Goal: Transaction & Acquisition: Purchase product/service

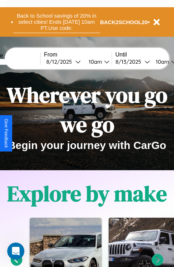
click at [56, 22] on button "Back to School savings of 20% in select cities! Ends 9/1 at 10am PT. Use code:" at bounding box center [56, 22] width 87 height 22
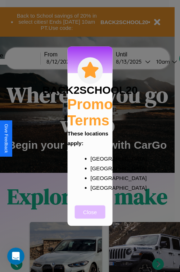
click at [90, 217] on button "Close" at bounding box center [90, 211] width 31 height 13
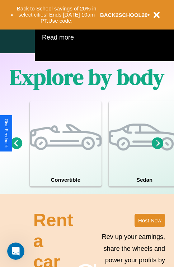
scroll to position [462, 0]
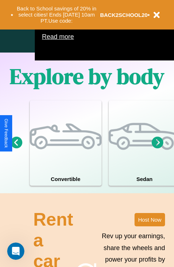
click at [158, 148] on icon at bounding box center [158, 142] width 12 height 12
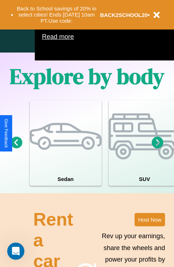
click at [158, 148] on icon at bounding box center [158, 142] width 12 height 12
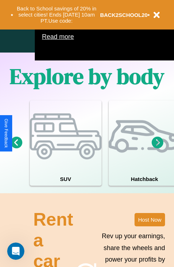
click at [16, 148] on icon at bounding box center [17, 142] width 12 height 12
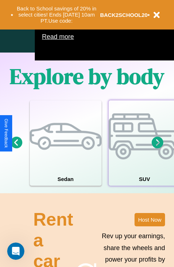
click at [144, 153] on div at bounding box center [145, 136] width 72 height 72
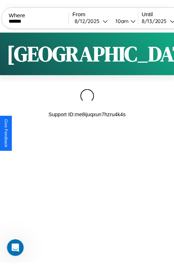
scroll to position [0, 61]
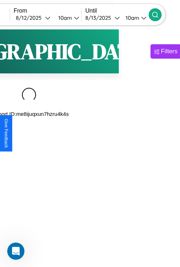
type input "******"
click at [159, 14] on icon at bounding box center [154, 14] width 7 height 7
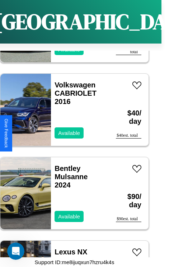
scroll to position [5114, 0]
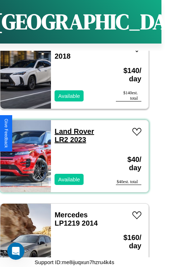
click at [72, 127] on link "Land Rover LR2 2023" at bounding box center [75, 135] width 40 height 16
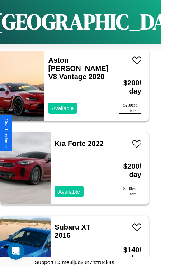
scroll to position [2362, 0]
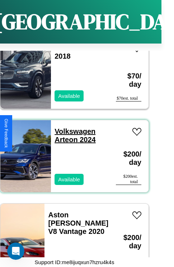
click at [73, 127] on link "Volkswagen Arteon 2024" at bounding box center [75, 135] width 41 height 16
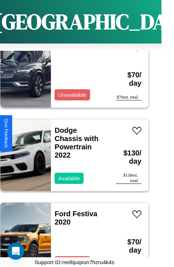
scroll to position [6114, 0]
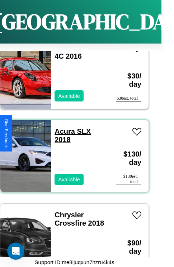
click at [63, 127] on link "Acura SLX 2018" at bounding box center [73, 135] width 36 height 16
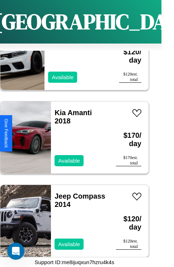
scroll to position [24, 13]
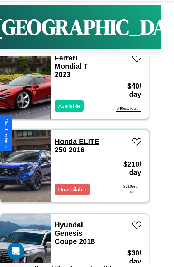
click at [64, 141] on link "Honda ELITE 250 2016" at bounding box center [77, 145] width 45 height 16
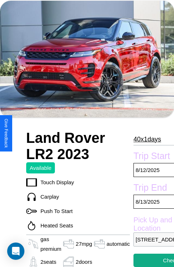
scroll to position [34, 0]
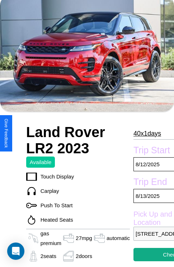
click at [147, 133] on p "40 x 1 days" at bounding box center [148, 134] width 28 height 12
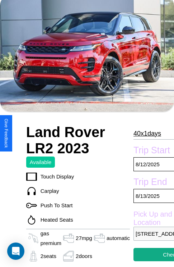
click at [147, 133] on p "40 x 1 days" at bounding box center [148, 134] width 28 height 12
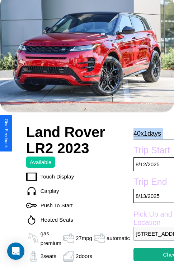
click at [147, 133] on p "40 x 1 days" at bounding box center [148, 134] width 28 height 12
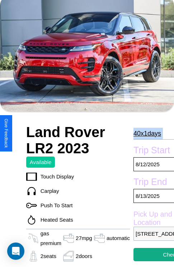
click at [147, 133] on p "40 x 1 days" at bounding box center [148, 134] width 28 height 12
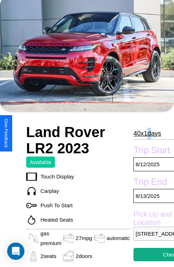
click at [147, 133] on p "40 x 1 days" at bounding box center [148, 134] width 28 height 12
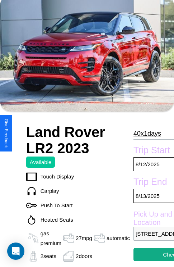
scroll to position [41, 0]
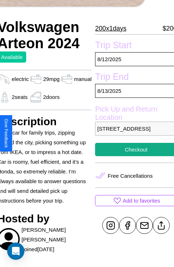
scroll to position [179, 29]
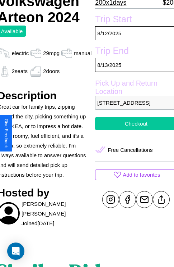
click at [133, 130] on button "Checkout" at bounding box center [136, 123] width 82 height 13
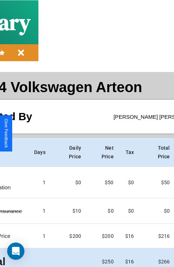
scroll to position [32, 82]
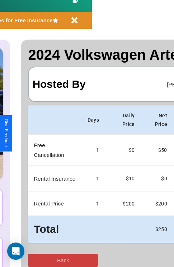
click at [35, 260] on button "Back" at bounding box center [63, 259] width 70 height 13
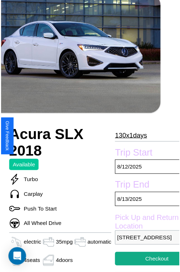
scroll to position [65, 35]
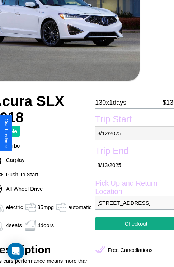
click at [133, 133] on p "8 / 12 / 2025" at bounding box center [136, 133] width 82 height 14
select select "*"
select select "****"
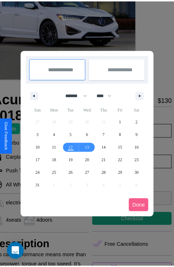
scroll to position [0, 35]
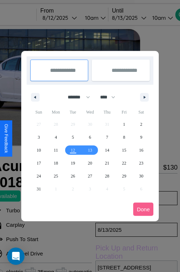
click at [69, 18] on div at bounding box center [90, 136] width 180 height 272
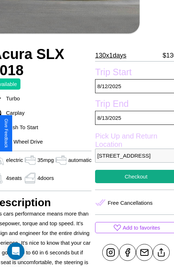
scroll to position [165, 35]
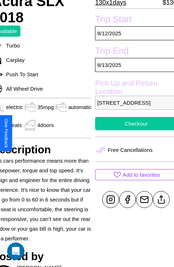
click at [133, 130] on button "Checkout" at bounding box center [136, 123] width 82 height 13
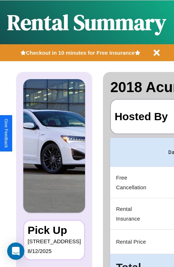
scroll to position [0, 136]
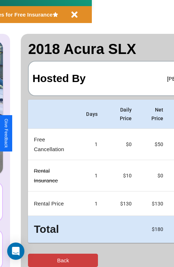
click at [35, 260] on button "Back" at bounding box center [63, 259] width 70 height 13
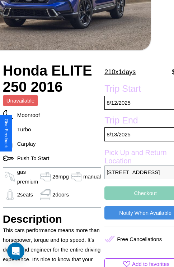
scroll to position [153, 33]
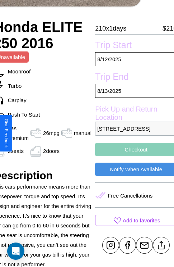
click at [133, 133] on p "[STREET_ADDRESS]" at bounding box center [136, 128] width 82 height 14
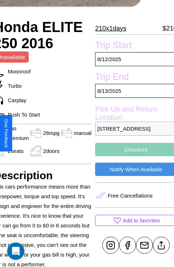
click at [133, 133] on p "[STREET_ADDRESS]" at bounding box center [136, 128] width 82 height 14
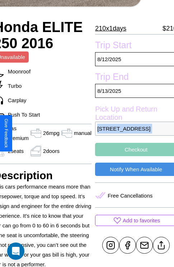
click at [133, 133] on p "[STREET_ADDRESS]" at bounding box center [136, 128] width 82 height 14
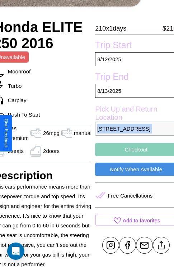
click at [133, 133] on p "[STREET_ADDRESS]" at bounding box center [136, 128] width 82 height 14
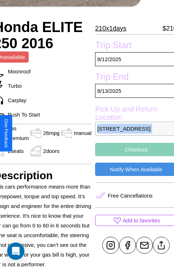
click at [133, 133] on p "[STREET_ADDRESS]" at bounding box center [136, 128] width 82 height 14
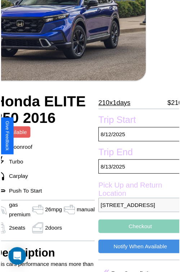
scroll to position [79, 33]
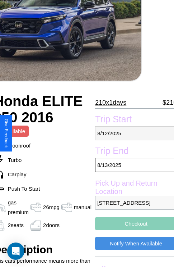
click at [133, 133] on p "[DATE]" at bounding box center [136, 133] width 82 height 14
select select "*"
select select "****"
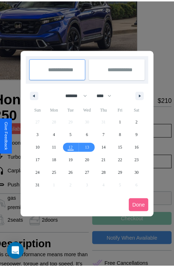
scroll to position [0, 33]
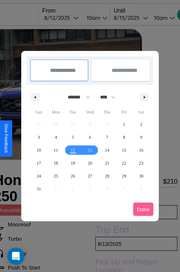
click at [71, 18] on div at bounding box center [90, 136] width 180 height 272
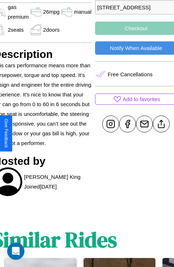
scroll to position [275, 33]
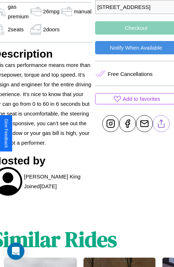
click at [162, 125] on line at bounding box center [162, 122] width 0 height 5
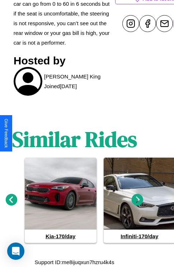
scroll to position [384, 11]
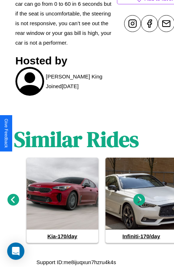
click at [139, 200] on icon at bounding box center [140, 200] width 12 height 12
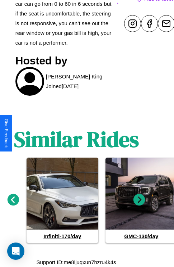
click at [139, 200] on icon at bounding box center [140, 200] width 12 height 12
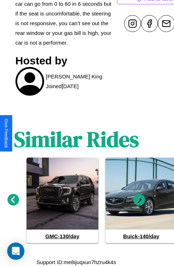
click at [139, 200] on icon at bounding box center [140, 200] width 12 height 12
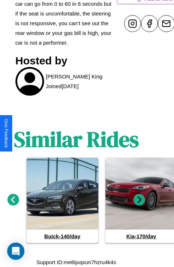
click at [139, 200] on icon at bounding box center [140, 200] width 12 height 12
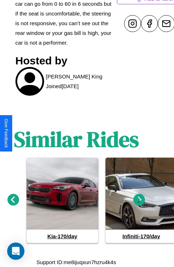
click at [139, 200] on icon at bounding box center [140, 200] width 12 height 12
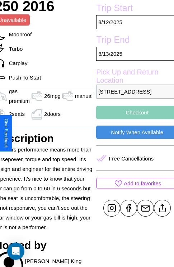
scroll to position [179, 33]
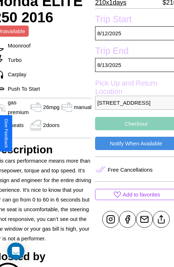
click at [133, 130] on button "Checkout" at bounding box center [136, 123] width 82 height 13
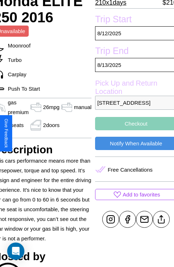
click at [133, 130] on button "Checkout" at bounding box center [136, 123] width 82 height 13
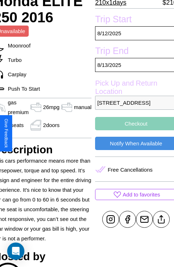
click at [133, 130] on button "Checkout" at bounding box center [136, 123] width 82 height 13
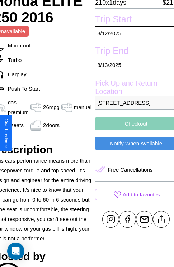
click at [133, 130] on button "Checkout" at bounding box center [136, 123] width 82 height 13
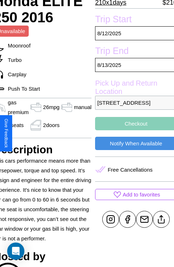
click at [133, 130] on button "Checkout" at bounding box center [136, 123] width 82 height 13
